Goal: Information Seeking & Learning: Learn about a topic

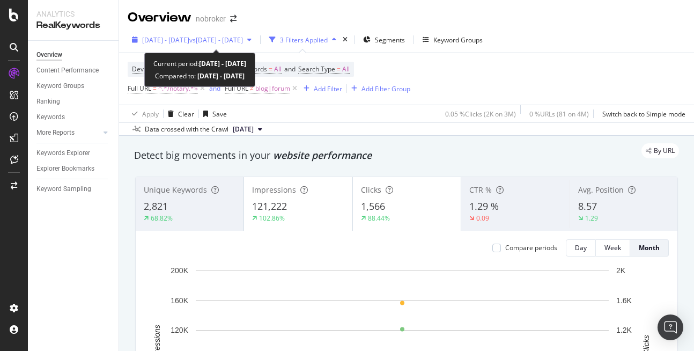
click at [189, 36] on span "[DATE] - [DATE]" at bounding box center [165, 39] width 47 height 9
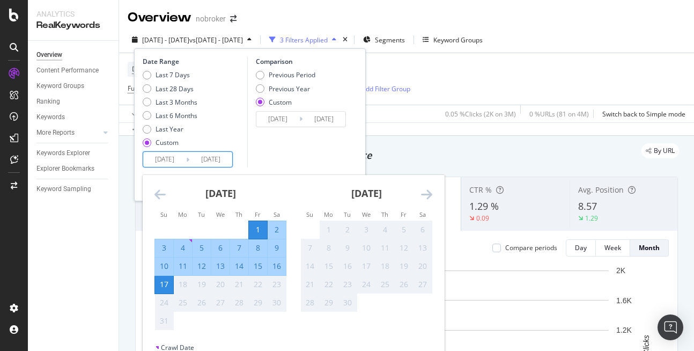
click at [217, 164] on input "2025/08/17" at bounding box center [210, 159] width 43 height 15
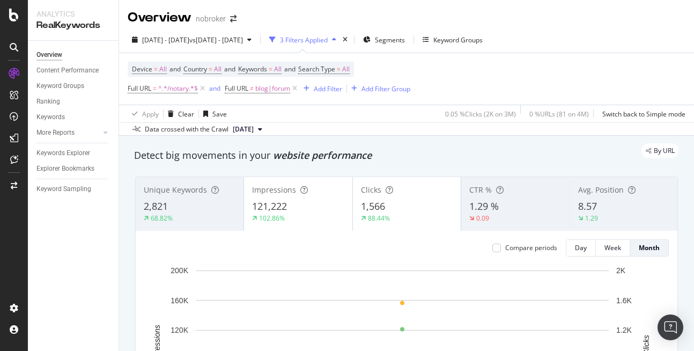
click at [395, 120] on div "Apply Clear Save 0.05 % Clicks ( 2K on 3M ) 0 % URLs ( 81 on 4M ) Switch back t…" at bounding box center [406, 114] width 575 height 18
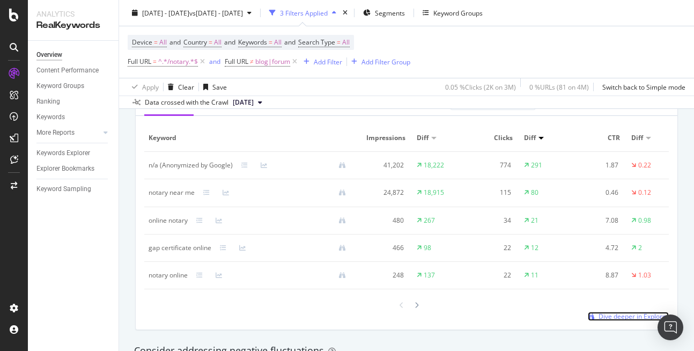
click at [599, 320] on span "Dive deeper in Explorer" at bounding box center [634, 316] width 70 height 9
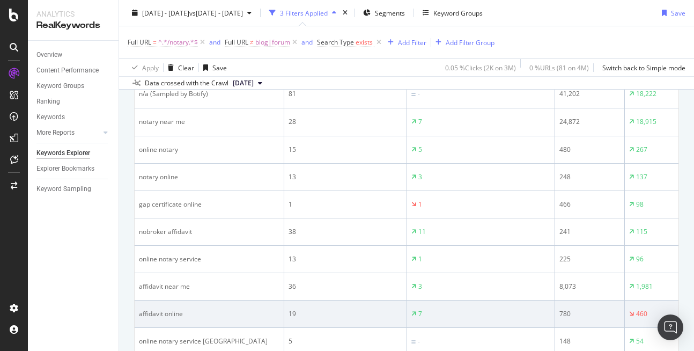
click at [163, 316] on div "affidavit online" at bounding box center [209, 314] width 141 height 10
copy div "affidavit online"
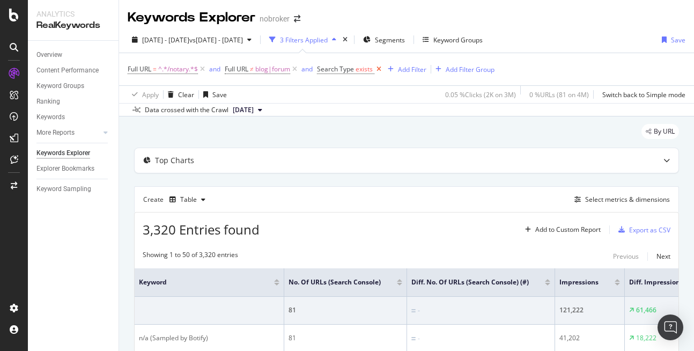
click at [379, 68] on icon at bounding box center [378, 69] width 9 height 11
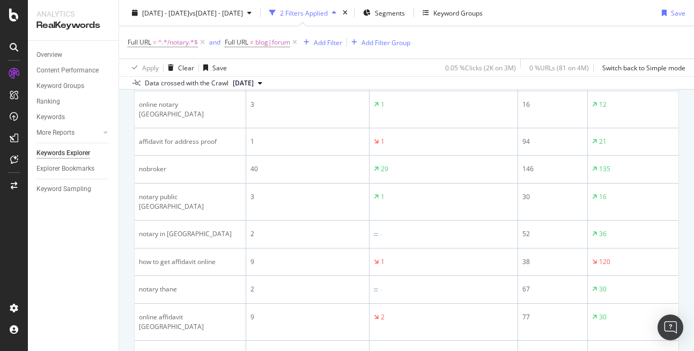
scroll to position [1440, 0]
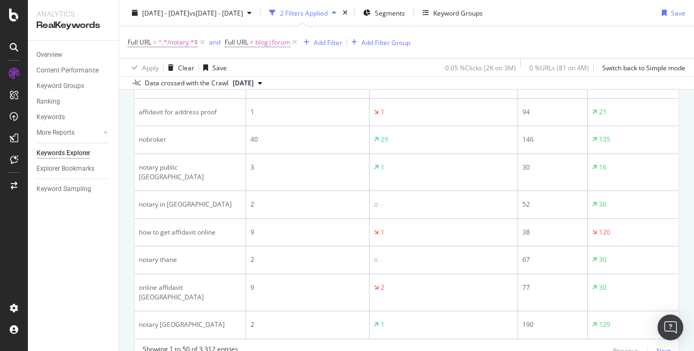
click at [660, 346] on div "Next" at bounding box center [664, 350] width 14 height 9
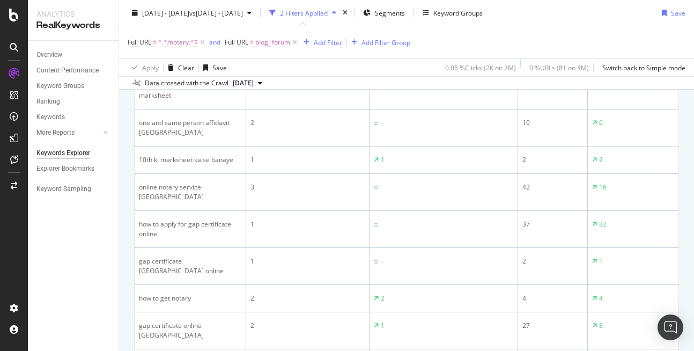
scroll to position [1213, 0]
